Goal: Task Accomplishment & Management: Manage account settings

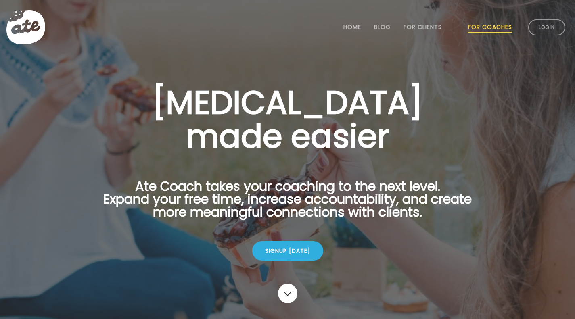
click at [541, 24] on link "Login" at bounding box center [546, 27] width 37 height 16
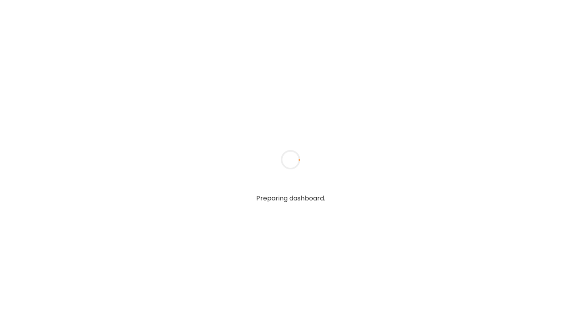
type input "**********"
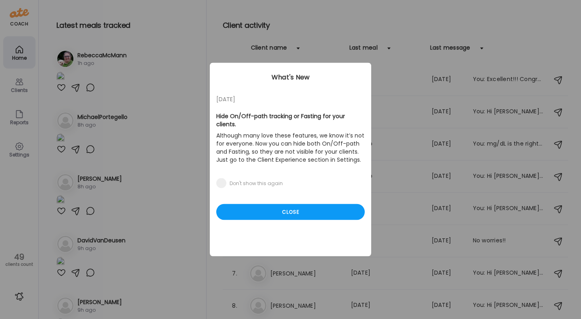
type input "**********"
click at [302, 204] on div "Close" at bounding box center [290, 212] width 149 height 16
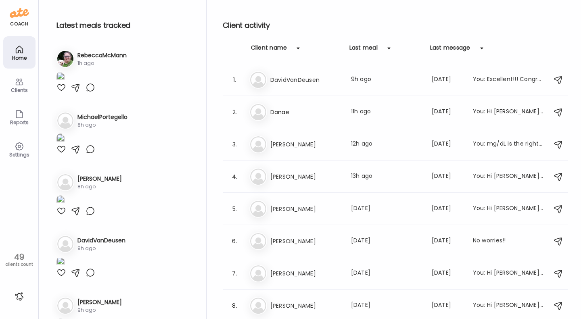
click at [19, 50] on icon at bounding box center [20, 50] width 10 height 10
click at [20, 84] on icon at bounding box center [20, 82] width 10 height 10
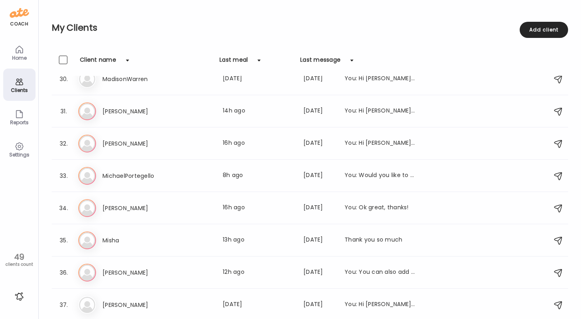
scroll to position [982, 0]
click at [110, 109] on h3 "[PERSON_NAME]" at bounding box center [138, 111] width 71 height 10
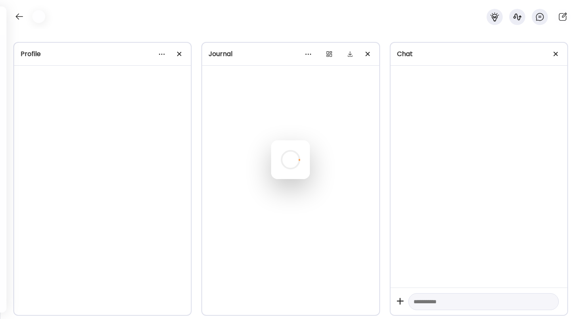
click at [271, 140] on div at bounding box center [290, 159] width 39 height 39
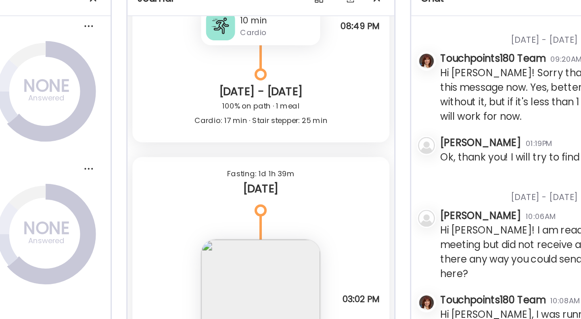
scroll to position [14958, 0]
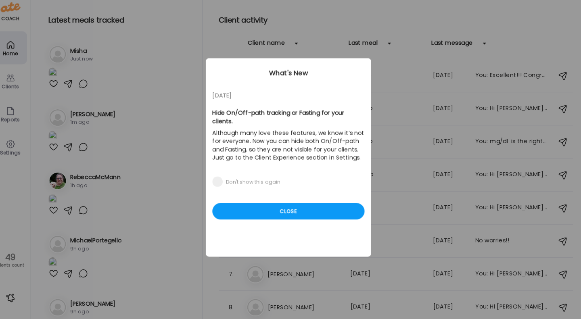
click at [274, 206] on div "Close" at bounding box center [290, 212] width 149 height 16
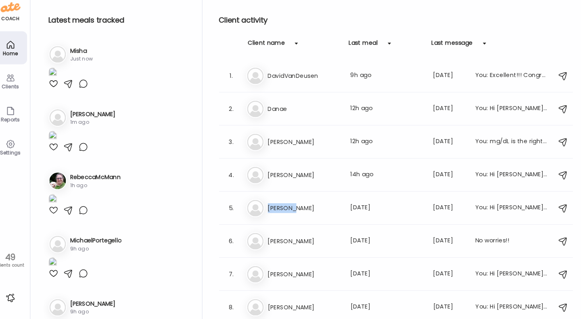
click at [274, 206] on h3 "[PERSON_NAME]" at bounding box center [305, 209] width 71 height 10
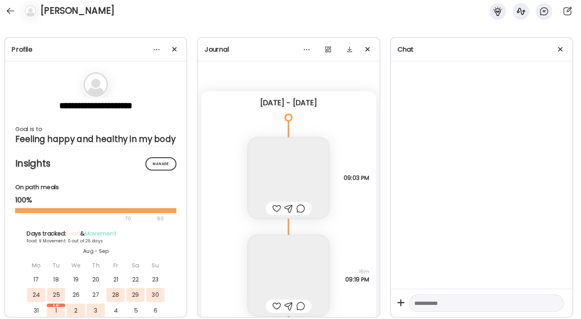
scroll to position [10314, 0]
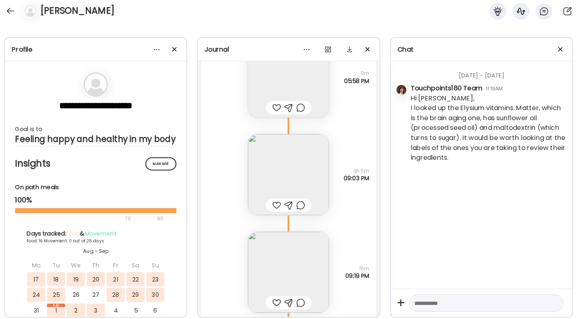
click at [17, 16] on div at bounding box center [19, 16] width 13 height 13
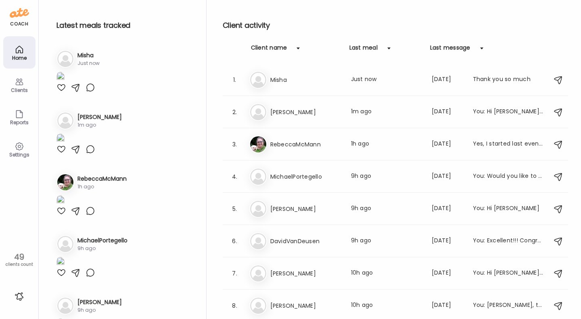
scroll to position [2, 0]
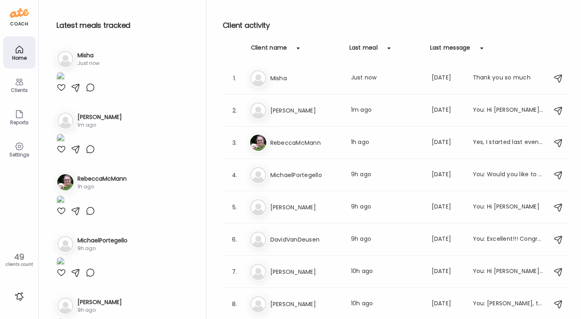
click at [9, 80] on div "Clients" at bounding box center [19, 85] width 32 height 32
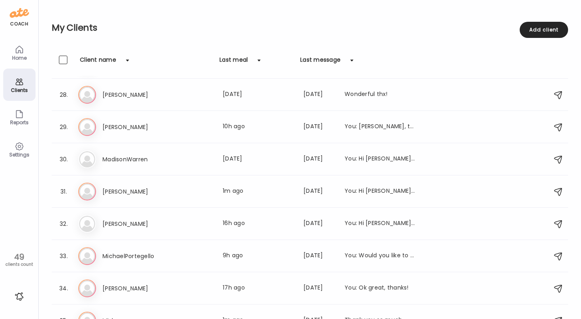
scroll to position [857, 0]
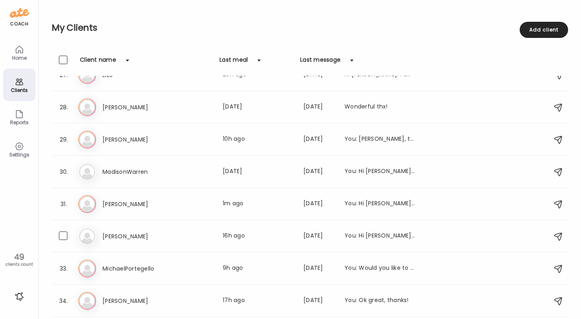
click at [251, 235] on div "Last meal: 16h ago" at bounding box center [258, 237] width 71 height 10
click at [271, 179] on div at bounding box center [290, 159] width 39 height 39
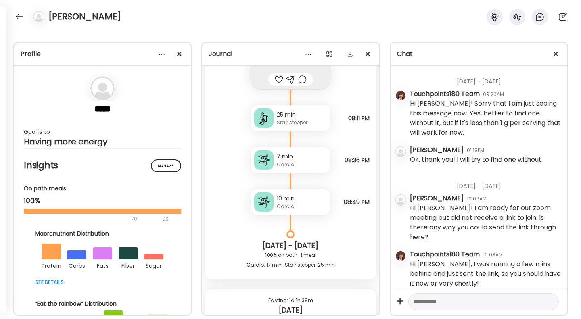
scroll to position [11886, 0]
